Goal: Transaction & Acquisition: Purchase product/service

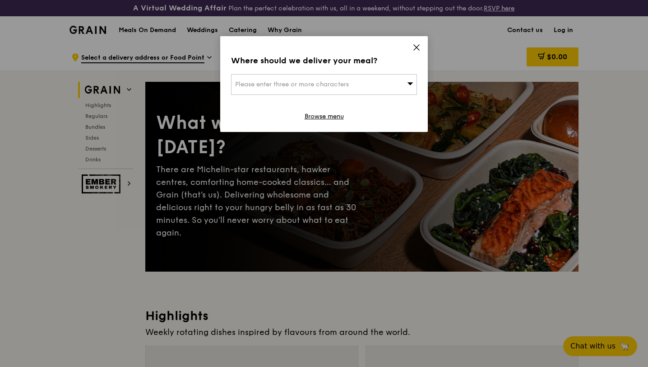
click at [326, 84] on span "Please enter three or more characters" at bounding box center [292, 84] width 114 height 8
paste input "529151"
type input "529151"
click at [338, 104] on div "[STREET_ADDRESS]" at bounding box center [302, 102] width 134 height 9
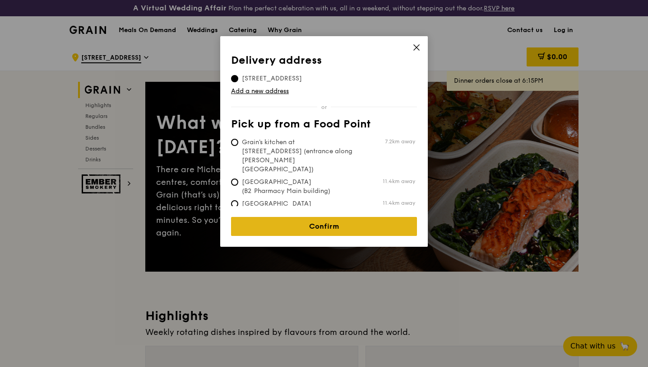
click at [347, 219] on link "Confirm" at bounding box center [324, 226] width 186 height 19
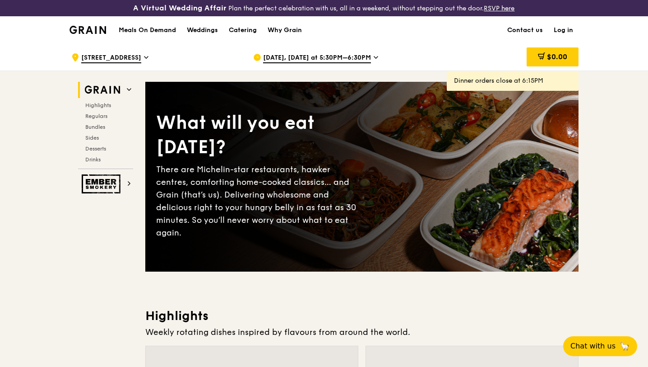
click at [330, 52] on div "[DATE], [DATE] at 5:30PM–6:30PM" at bounding box center [336, 57] width 167 height 27
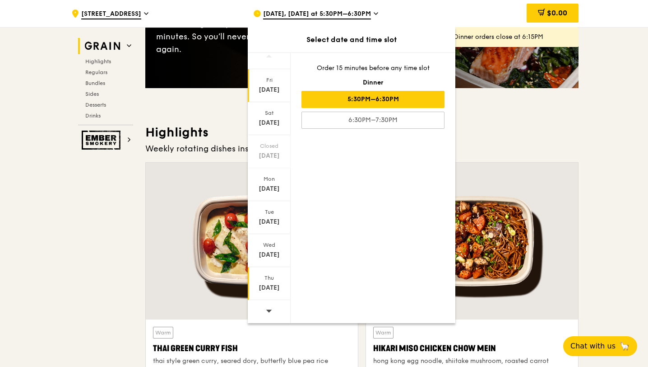
scroll to position [216, 0]
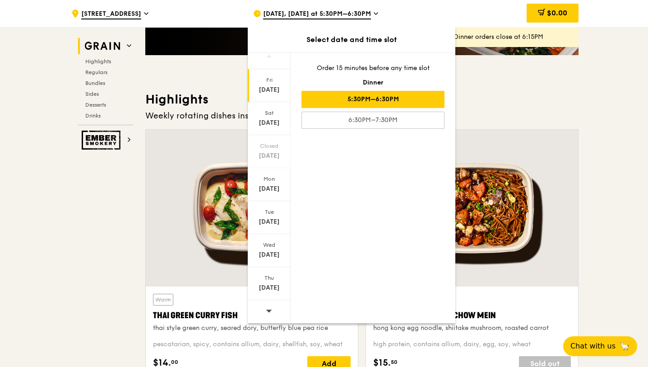
click at [274, 312] on div at bounding box center [269, 311] width 43 height 23
click at [273, 289] on div "[DATE]" at bounding box center [269, 287] width 40 height 9
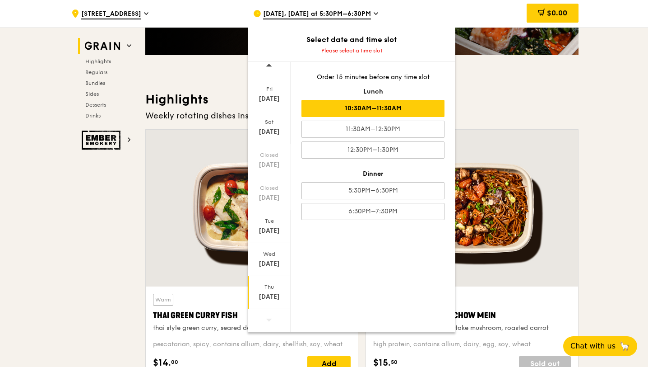
click at [392, 113] on div "10:30AM–11:30AM" at bounding box center [373, 108] width 143 height 17
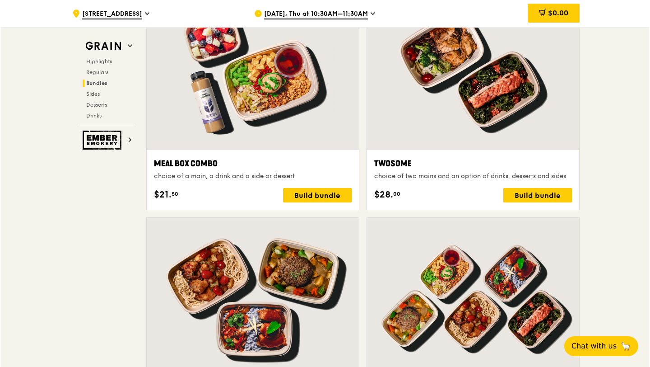
scroll to position [1400, 0]
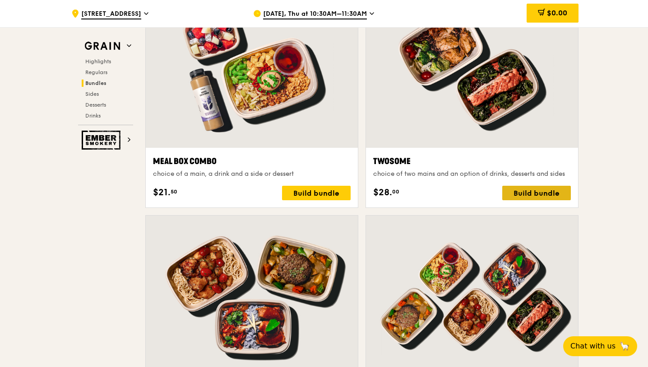
click at [528, 198] on div "Build bundle" at bounding box center [536, 193] width 69 height 14
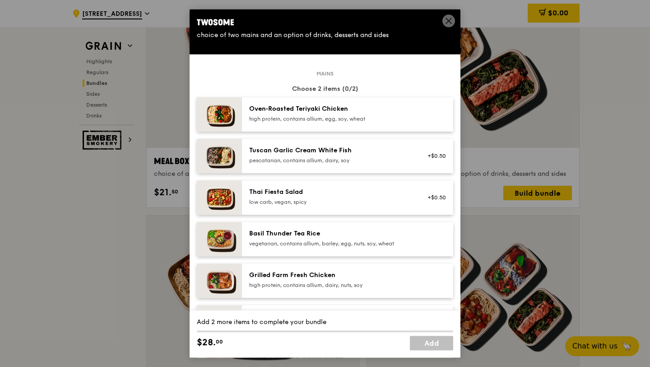
click at [375, 115] on div "Oven‑Roasted Teriyaki Chicken high protein, contains allium, egg, soy, wheat" at bounding box center [330, 113] width 162 height 18
click at [373, 157] on div "pescatarian, contains allium, dairy, soy" at bounding box center [330, 160] width 162 height 7
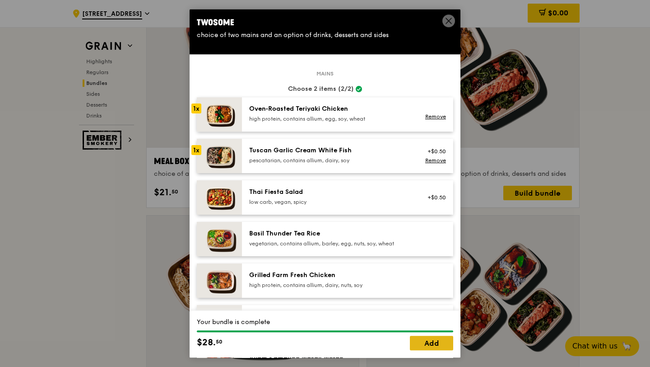
click at [433, 348] on link "Add" at bounding box center [431, 343] width 43 height 14
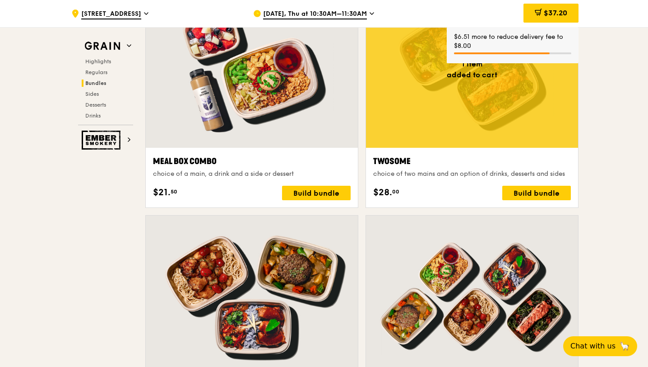
click at [478, 183] on div "Twosome choice of two mains and an option of drinks, desserts and sides $28. 00…" at bounding box center [472, 177] width 198 height 45
click at [534, 193] on div "Build bundle" at bounding box center [536, 193] width 69 height 14
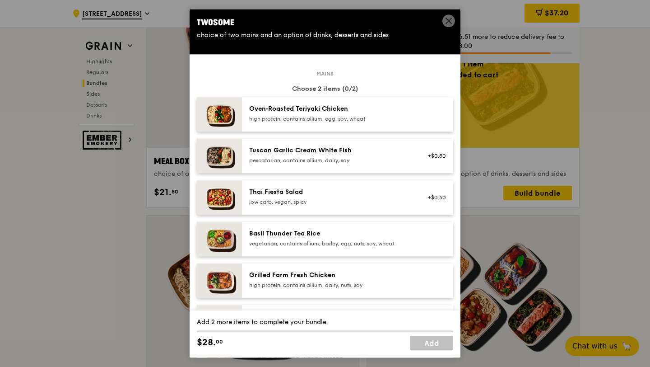
click at [321, 128] on div "Oven‑Roasted Teriyaki Chicken high protein, contains allium, egg, soy, wheat" at bounding box center [347, 114] width 211 height 34
click at [325, 155] on div "Tuscan Garlic Cream White Fish pescatarian, contains allium, dairy, soy" at bounding box center [330, 155] width 162 height 18
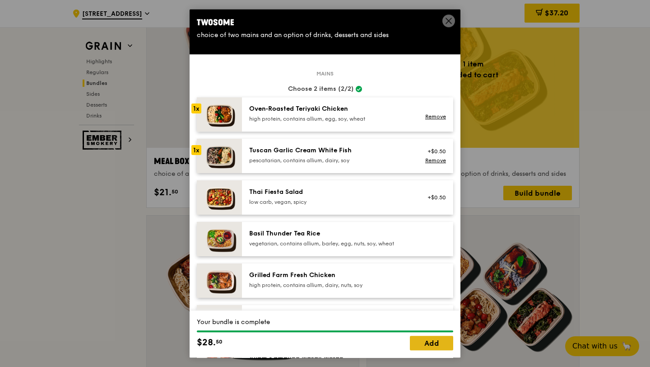
click at [435, 336] on link "Add" at bounding box center [431, 343] width 43 height 14
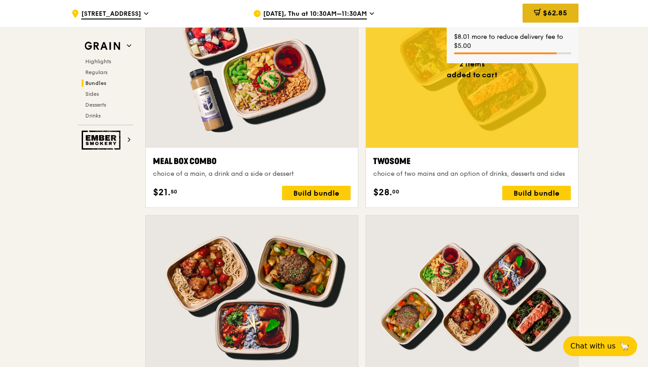
click at [544, 10] on span "$62.85" at bounding box center [555, 13] width 24 height 9
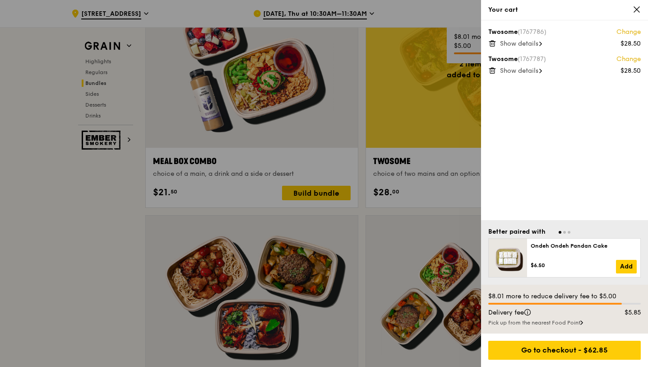
scroll to position [1400, 0]
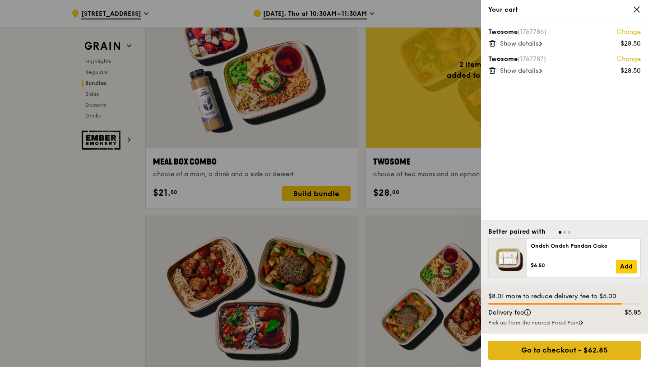
click at [555, 353] on div "Go to checkout - $62.85" at bounding box center [564, 349] width 153 height 19
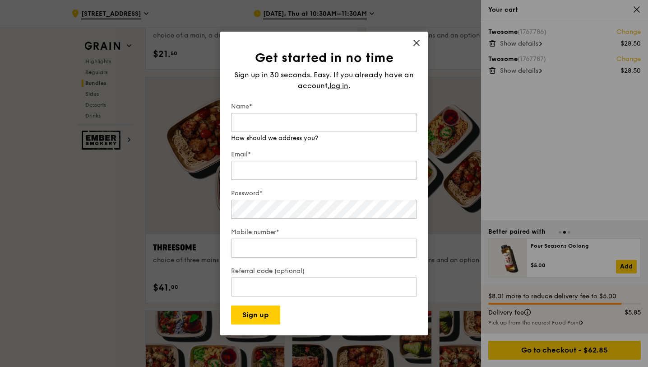
scroll to position [1407, 0]
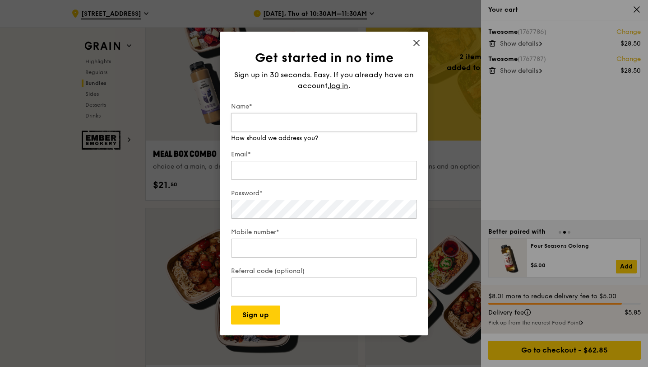
click at [336, 130] on input "Name*" at bounding box center [324, 122] width 186 height 19
type input "[DEMOGRAPHIC_DATA][PERSON_NAME]"
click at [340, 88] on span "log in" at bounding box center [339, 85] width 19 height 11
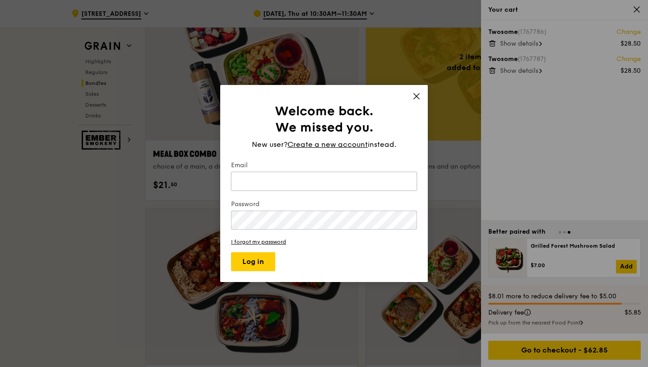
click at [310, 177] on input "Email" at bounding box center [324, 181] width 186 height 19
type input "[EMAIL_ADDRESS][DOMAIN_NAME]"
click at [231, 252] on button "Log in" at bounding box center [253, 261] width 44 height 19
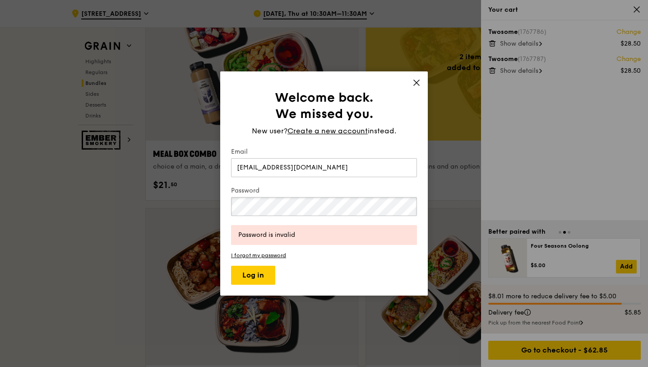
click at [231, 265] on button "Log in" at bounding box center [253, 274] width 44 height 19
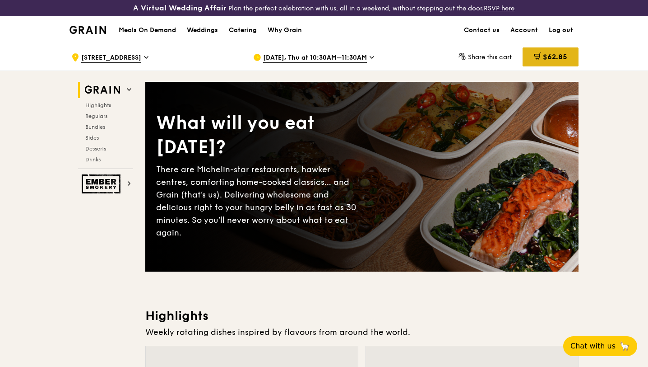
click at [551, 58] on span "$62.85" at bounding box center [555, 56] width 24 height 9
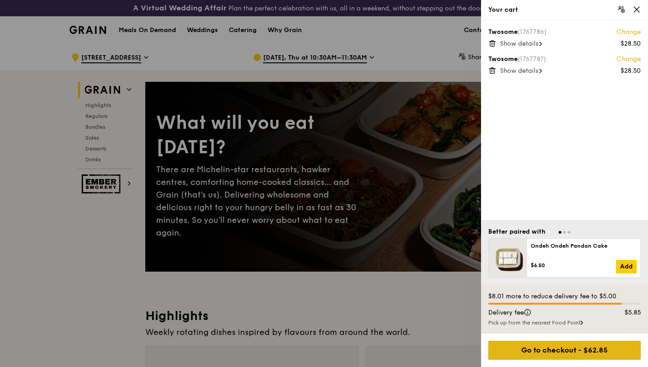
click at [569, 355] on div "Go to checkout - $62.85" at bounding box center [564, 349] width 153 height 19
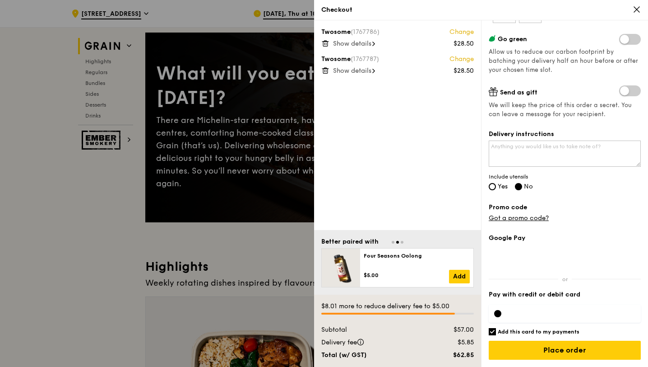
scroll to position [53, 0]
